Goal: Ask a question

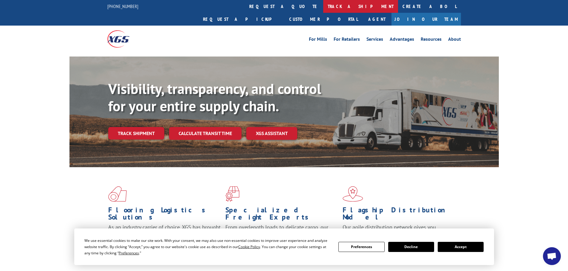
click at [323, 5] on link "track a shipment" at bounding box center [360, 6] width 75 height 13
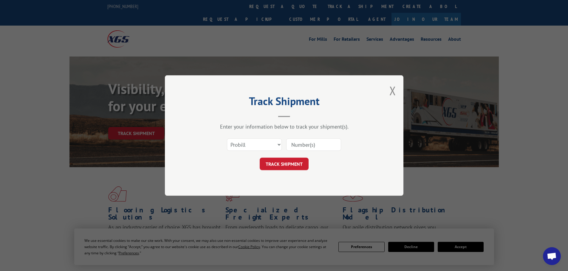
click at [306, 146] on input at bounding box center [313, 145] width 55 height 13
paste input "17496318"
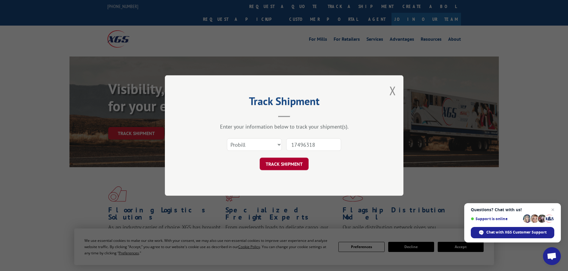
type input "17496318"
click at [291, 165] on button "TRACK SHIPMENT" at bounding box center [284, 164] width 49 height 13
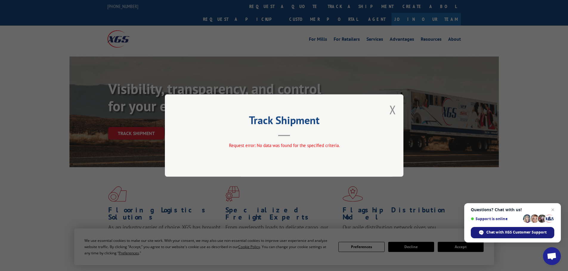
click at [511, 233] on span "Chat with XGS Customer Support" at bounding box center [516, 232] width 60 height 5
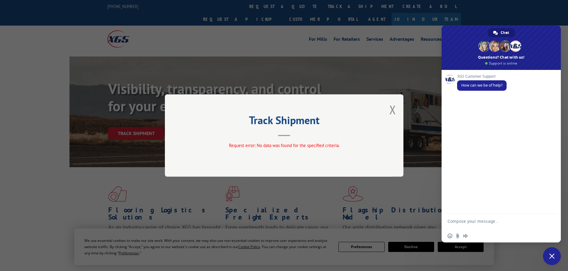
click at [465, 218] on form at bounding box center [494, 222] width 94 height 17
click at [463, 224] on textarea "Compose your message..." at bounding box center [494, 224] width 94 height 11
type textarea "I need to get a PRO for freight that PU [DATE][DATE]."
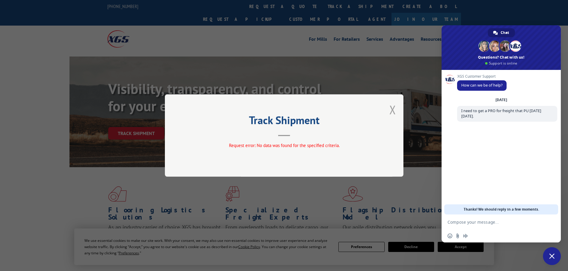
click at [391, 108] on button "Close modal" at bounding box center [392, 110] width 7 height 16
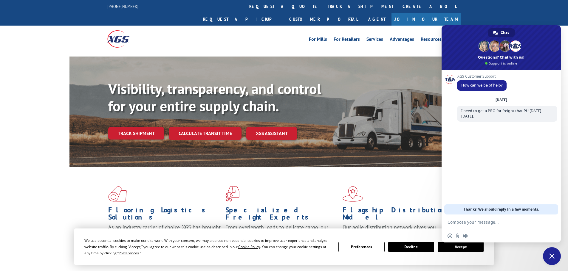
click at [468, 223] on textarea "Compose your message..." at bounding box center [494, 222] width 94 height 5
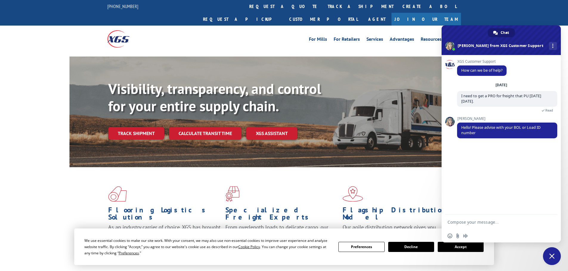
click at [513, 221] on textarea "Compose your message..." at bounding box center [494, 222] width 94 height 5
paste textarea "Load 530525733"
type textarea "Load 530525733"
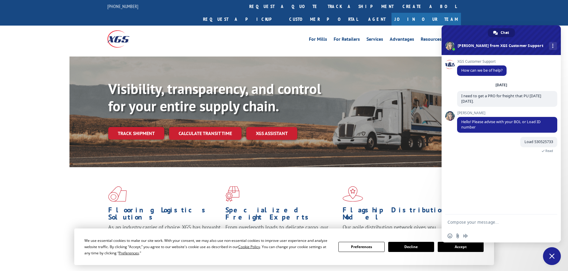
click at [483, 221] on textarea "Compose your message..." at bounding box center [494, 222] width 94 height 5
paste textarea "1704697374"
type textarea "Order 1704697374"
paste textarea "1704697374"
paste textarea "17496318"
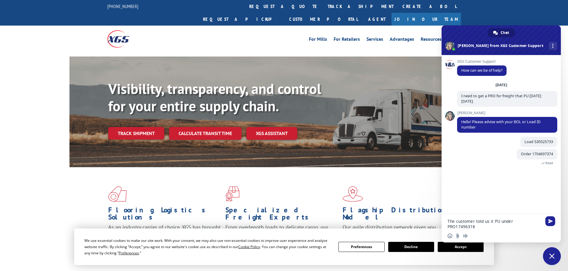
click at [521, 222] on textarea "The customer told us it PU under PRO17496318" at bounding box center [494, 224] width 94 height 11
click at [541, 221] on div "The customer told us it PU under PRO 17496318" at bounding box center [500, 222] width 119 height 17
click at [539, 221] on textarea "The customer told us it PU under PRO 17496318" at bounding box center [494, 224] width 94 height 11
type textarea "The customer told us it PU under PRO 17496318 but that isn't tracking"
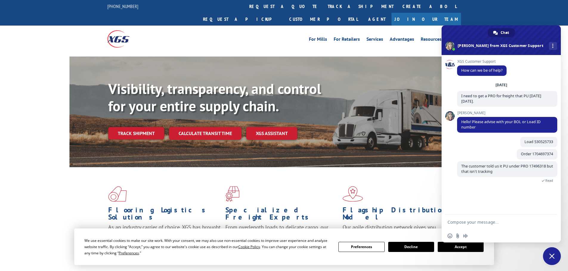
click at [477, 222] on textarea "Compose your message..." at bounding box center [494, 222] width 94 height 5
click at [460, 221] on textarea "Compose your message..." at bounding box center [494, 222] width 94 height 5
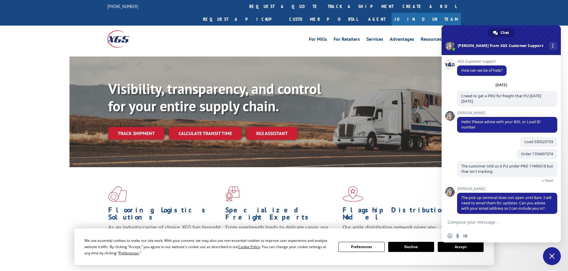
scroll to position [12, 0]
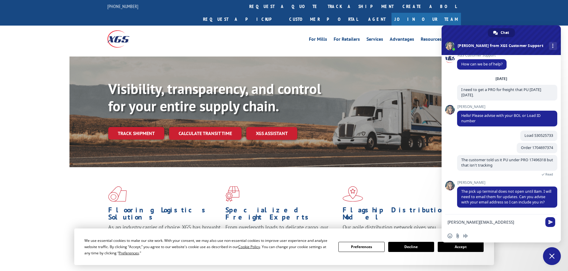
type textarea "[PERSON_NAME][EMAIL_ADDRESS][PERSON_NAME][DOMAIN_NAME]"
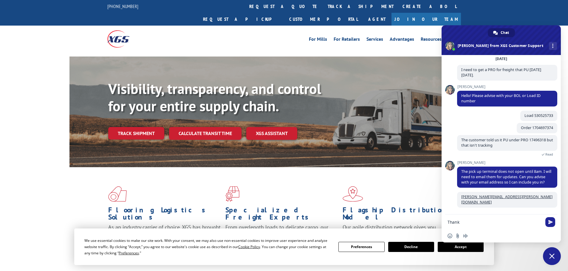
scroll to position [26, 0]
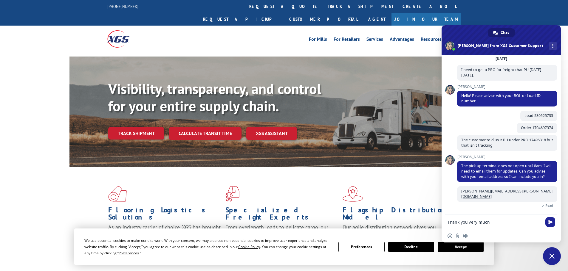
type textarea "Thank you very much!"
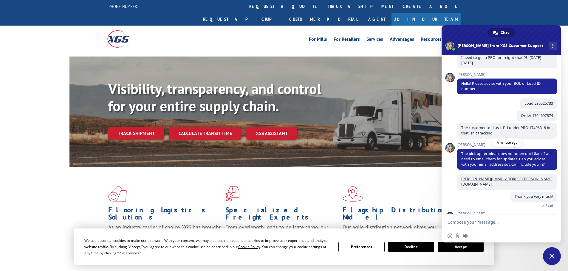
scroll to position [70, 0]
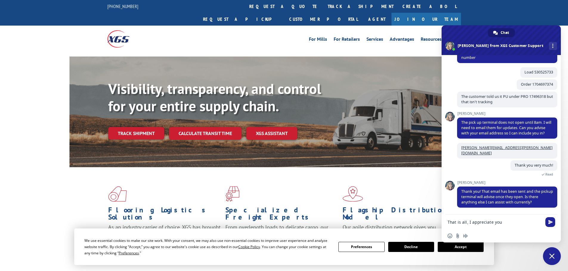
type textarea "That is all, I appreciate you!"
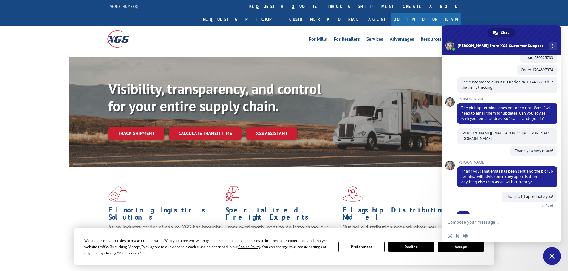
scroll to position [91, 0]
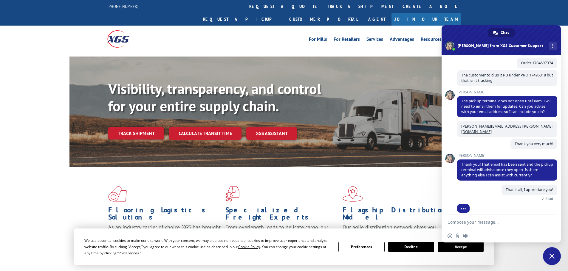
click at [452, 159] on span at bounding box center [450, 159] width 10 height 10
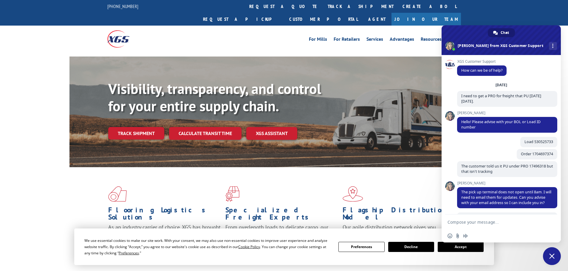
scroll to position [89, 0]
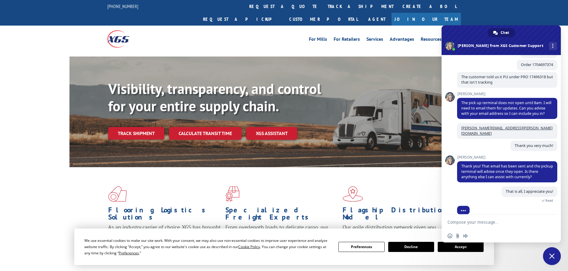
drag, startPoint x: 381, startPoint y: 196, endPoint x: 378, endPoint y: 193, distance: 4.7
click at [381, 207] on h1 "Flagship Distribution Model" at bounding box center [398, 215] width 113 height 17
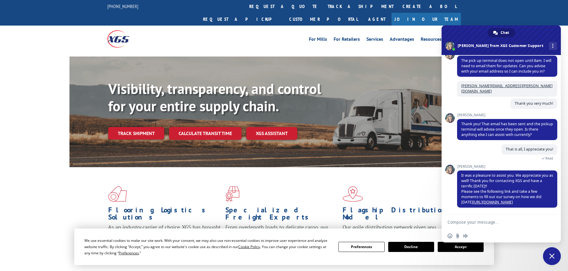
click at [468, 221] on textarea "Compose your message..." at bounding box center [494, 222] width 94 height 5
click at [556, 259] on span "Close chat" at bounding box center [552, 257] width 18 height 18
